Goal: Find specific page/section

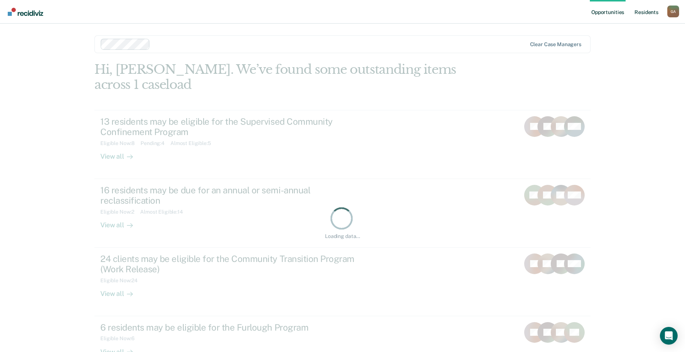
click at [651, 15] on link "Resident s" at bounding box center [646, 12] width 27 height 24
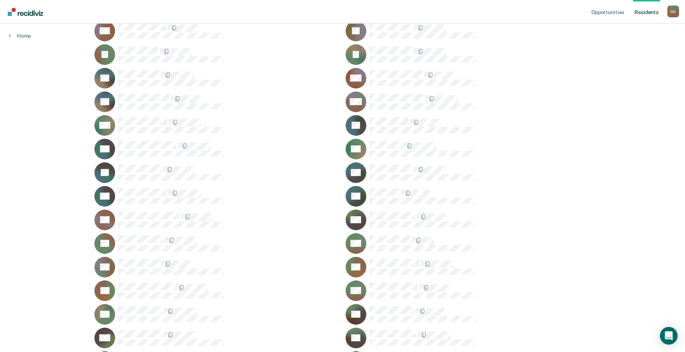
scroll to position [516, 0]
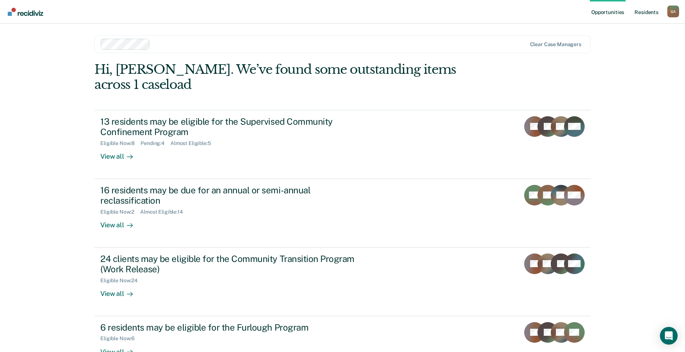
click at [652, 13] on link "Resident s" at bounding box center [646, 12] width 27 height 24
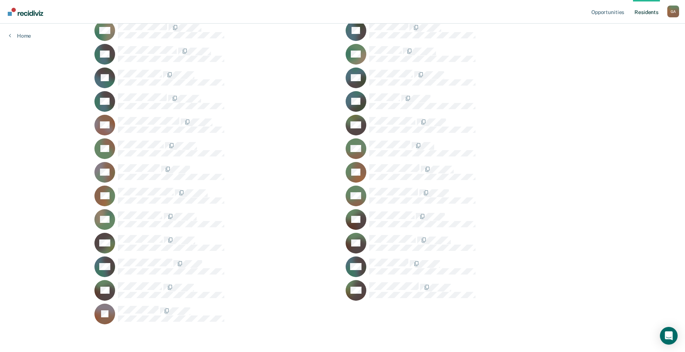
scroll to position [611, 0]
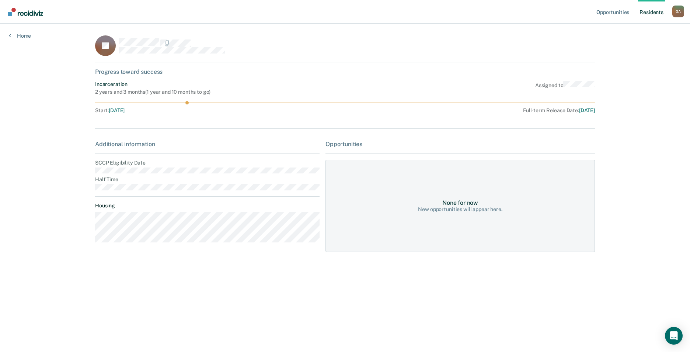
click at [132, 188] on main "JY Progress toward success Incarceration 2 years and 3 months ( 1 year and 10 m…" at bounding box center [345, 179] width 518 height 310
click at [249, 144] on div "Additional information" at bounding box center [207, 143] width 225 height 7
